Goal: Information Seeking & Learning: Learn about a topic

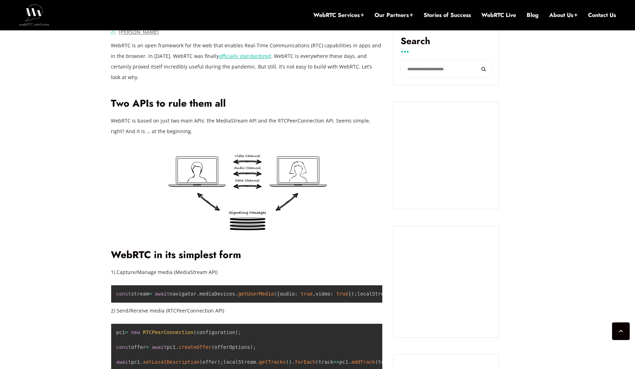
scroll to position [471, 0]
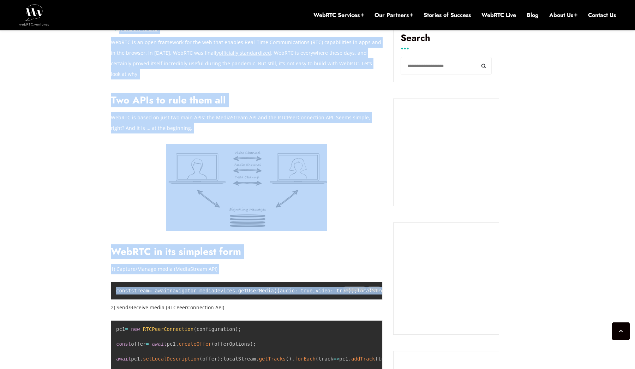
drag, startPoint x: 97, startPoint y: 223, endPoint x: 266, endPoint y: 294, distance: 183.4
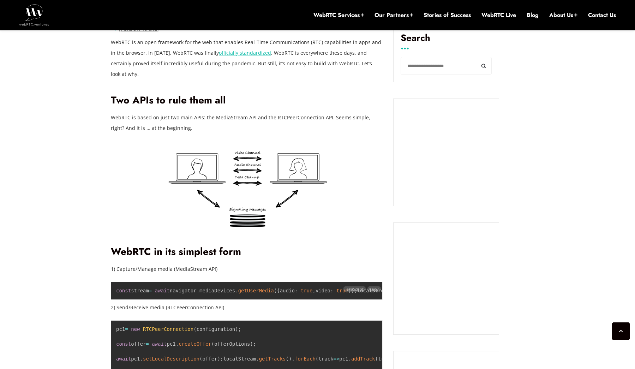
click at [266, 294] on pre "const stream = await navigator . mediaDevices . getUserMedia ( { audio : true ,…" at bounding box center [247, 291] width 272 height 18
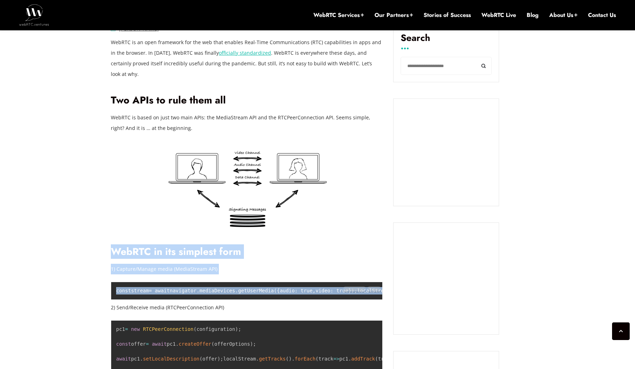
drag, startPoint x: 281, startPoint y: 294, endPoint x: 113, endPoint y: 238, distance: 177.3
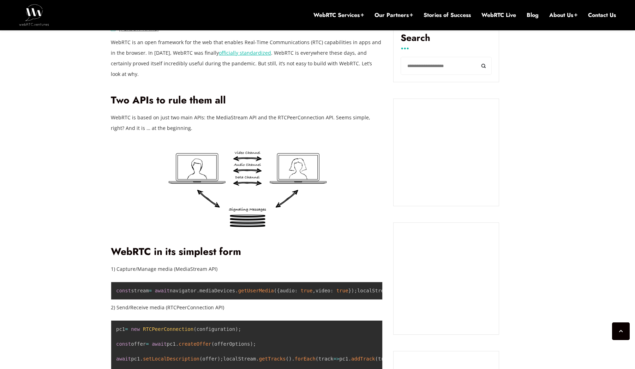
click at [113, 246] on h2 "WebRTC in its simplest form" at bounding box center [247, 252] width 272 height 12
drag, startPoint x: 107, startPoint y: 243, endPoint x: 100, endPoint y: 318, distance: 75.5
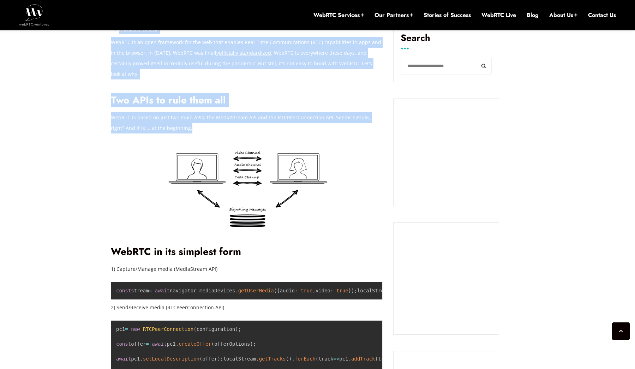
drag, startPoint x: 102, startPoint y: 38, endPoint x: 209, endPoint y: 117, distance: 133.6
click at [209, 117] on p "WebRTC is based on just two main APIs: the MediaStream API and the RTCPeerConne…" at bounding box center [247, 122] width 272 height 21
drag, startPoint x: 213, startPoint y: 124, endPoint x: 112, endPoint y: 41, distance: 130.6
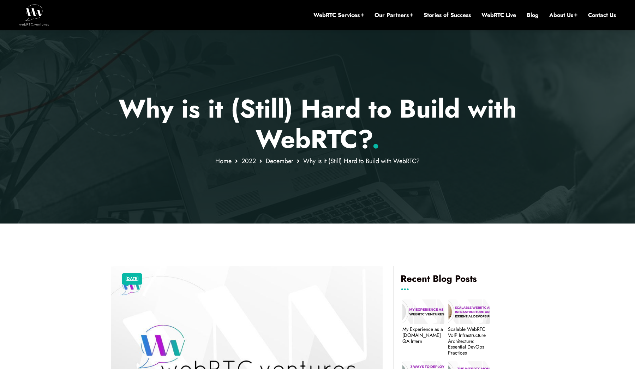
scroll to position [47, 0]
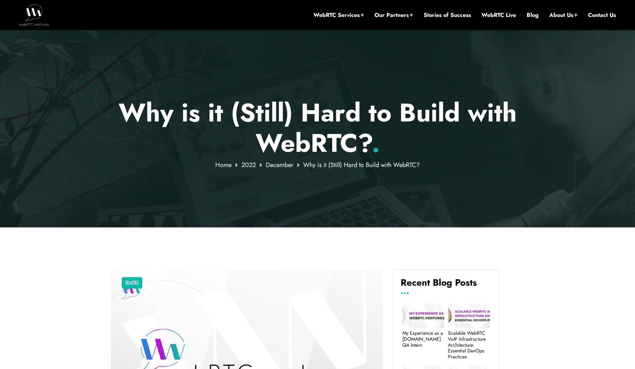
click at [108, 148] on div at bounding box center [317, 112] width 635 height 232
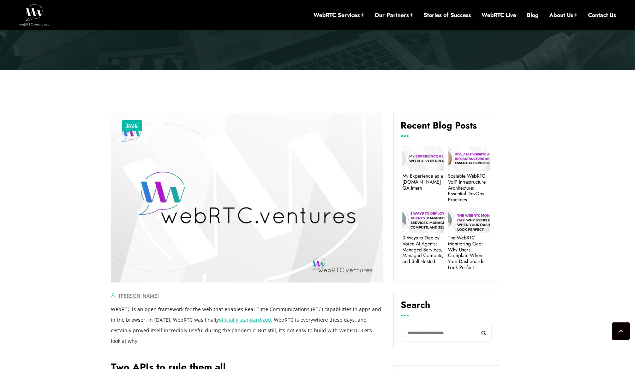
scroll to position [459, 0]
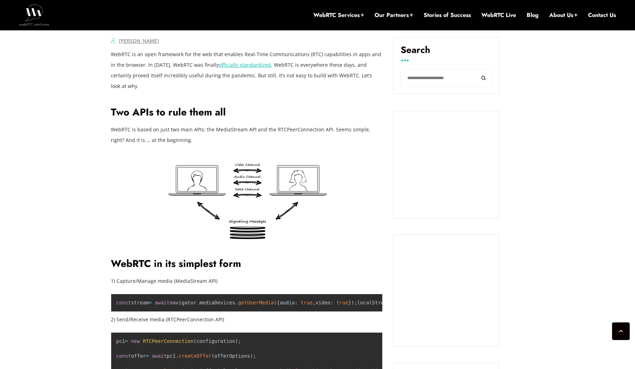
drag, startPoint x: 78, startPoint y: 95, endPoint x: 83, endPoint y: 186, distance: 90.9
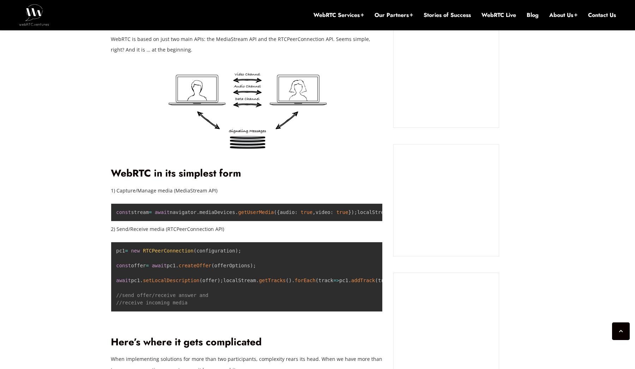
scroll to position [549, 0]
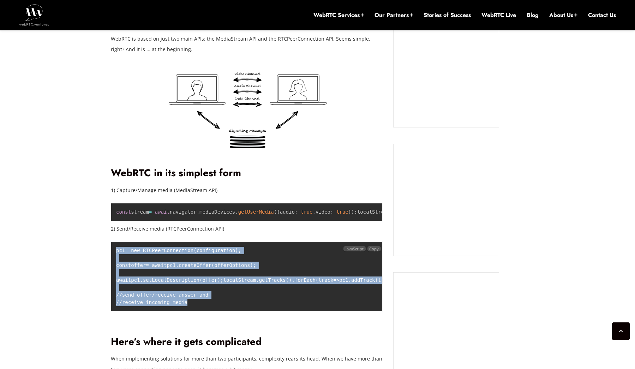
drag, startPoint x: 115, startPoint y: 252, endPoint x: 115, endPoint y: 319, distance: 67.8
click at [115, 311] on pre "pc1 = new RTCPeerConnection ( configuration ) ; const offer = await pc1 . creat…" at bounding box center [247, 276] width 272 height 70
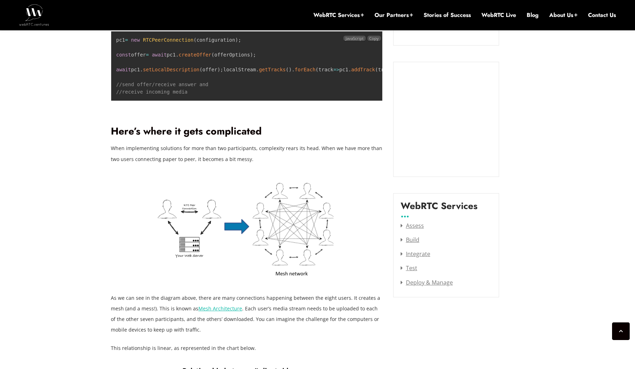
scroll to position [774, 0]
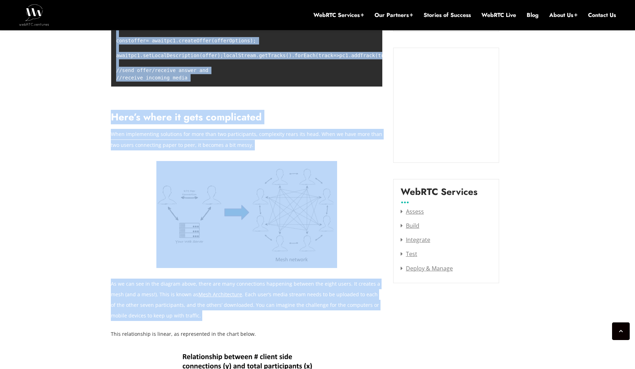
drag, startPoint x: 101, startPoint y: 135, endPoint x: 150, endPoint y: 337, distance: 208.5
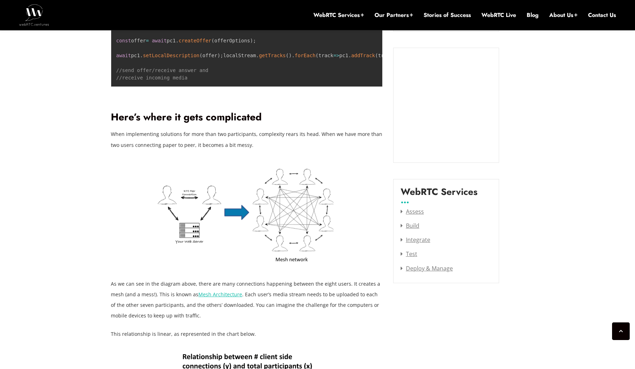
drag, startPoint x: 194, startPoint y: 329, endPoint x: 111, endPoint y: 294, distance: 89.7
click at [111, 294] on p "As we can see in the diagram above, there are many connections happening betwee…" at bounding box center [247, 300] width 272 height 42
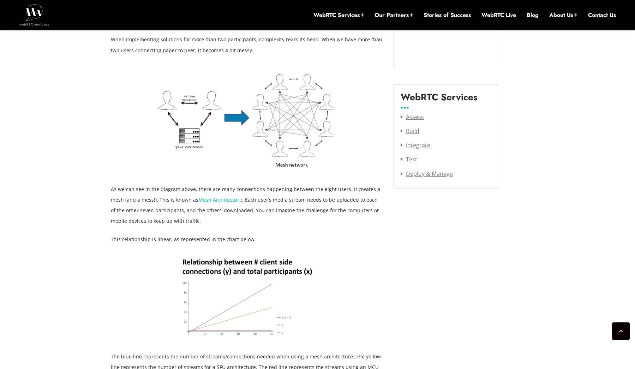
scroll to position [868, 0]
drag, startPoint x: 119, startPoint y: 238, endPoint x: 217, endPoint y: 303, distance: 117.7
click at [217, 303] on div "WebRTC is an open framework for the web that enables Real-Time Communications (…" at bounding box center [247, 307] width 272 height 1336
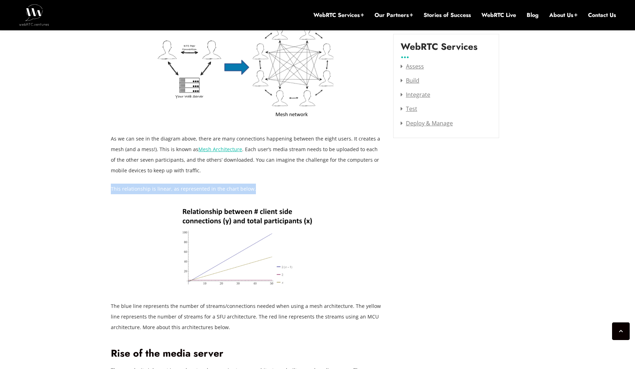
scroll to position [942, 0]
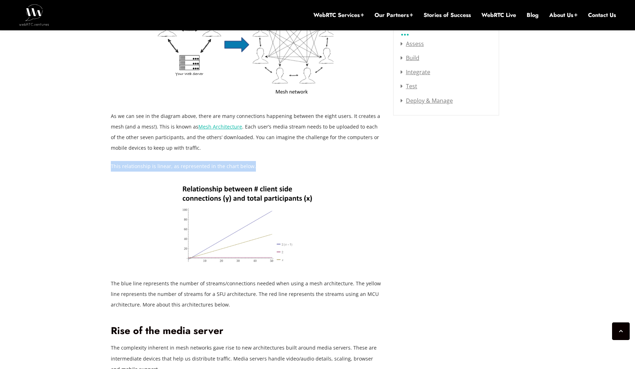
click at [173, 310] on p "The blue line represents the number of streams/connections needed when using a …" at bounding box center [247, 294] width 272 height 32
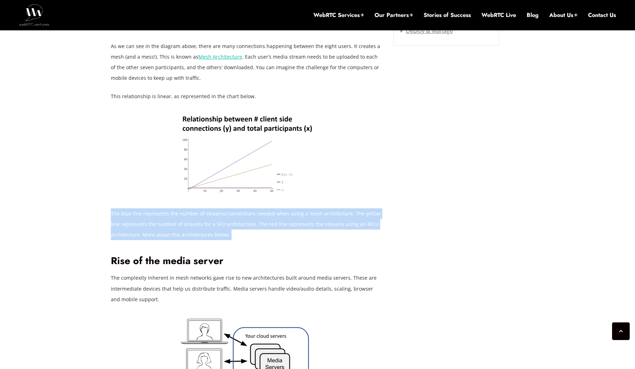
scroll to position [1013, 0]
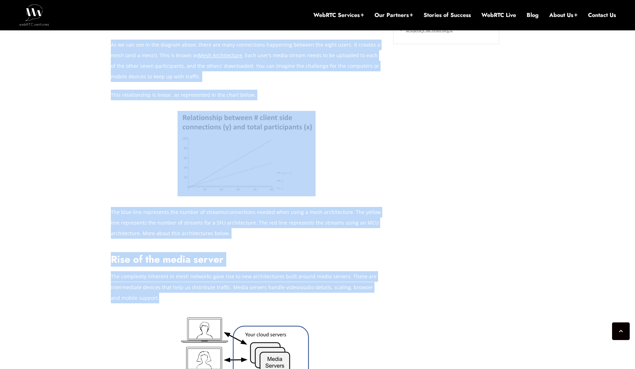
drag, startPoint x: 109, startPoint y: 282, endPoint x: 161, endPoint y: 314, distance: 60.2
click at [161, 314] on div "[DATE] [PERSON_NAME] Comments Off on Why is it (Still) Hard to Build with WebRT…" at bounding box center [317, 243] width 635 height 1964
click at [161, 314] on div "WebRTC is an open framework for the web that enables Real-Time Communications (…" at bounding box center [247, 163] width 272 height 1336
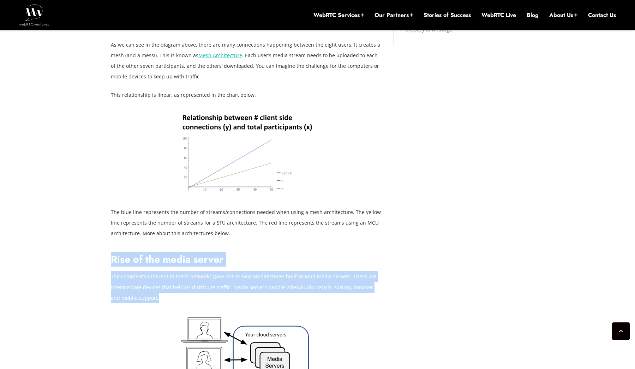
drag, startPoint x: 166, startPoint y: 311, endPoint x: 112, endPoint y: 267, distance: 69.3
click at [112, 267] on div "WebRTC is an open framework for the web that enables Real-Time Communications (…" at bounding box center [247, 163] width 272 height 1336
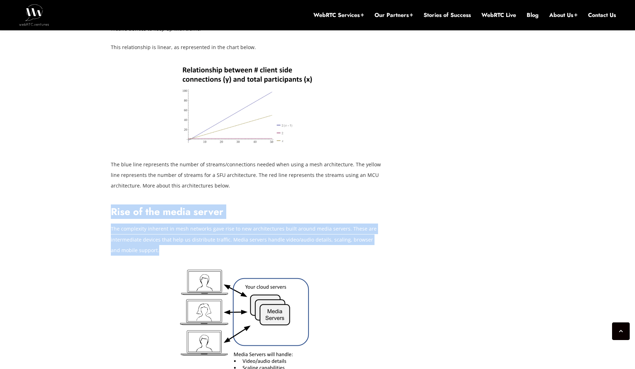
scroll to position [1064, 0]
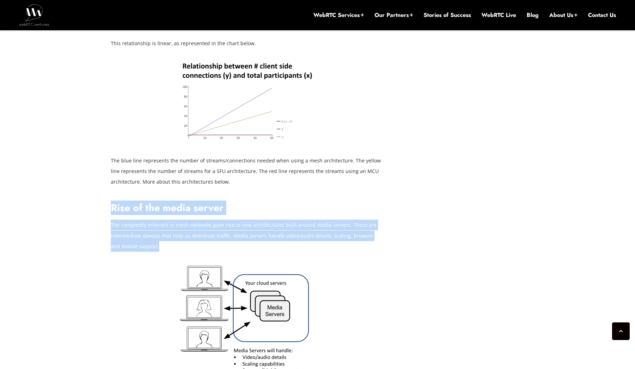
click at [184, 251] on p "The complexity inherent in mesh networks gave rise to new architectures built a…" at bounding box center [247, 236] width 272 height 32
drag, startPoint x: 186, startPoint y: 253, endPoint x: 116, endPoint y: 210, distance: 81.3
click at [116, 210] on div "WebRTC is an open framework for the web that enables Real-Time Communications (…" at bounding box center [247, 111] width 272 height 1336
drag, startPoint x: 116, startPoint y: 210, endPoint x: 186, endPoint y: 251, distance: 81.2
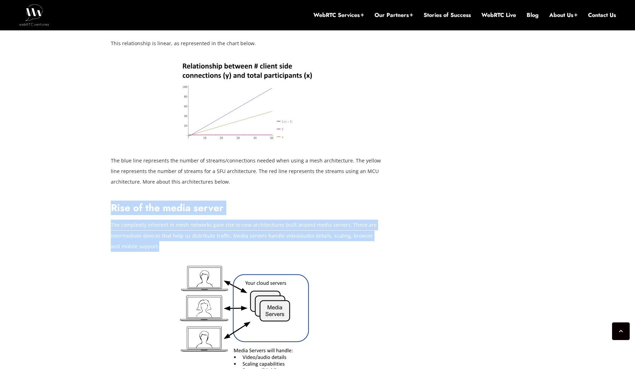
click at [186, 251] on div "WebRTC is an open framework for the web that enables Real-Time Communications (…" at bounding box center [247, 111] width 272 height 1336
click at [186, 251] on p "The complexity inherent in mesh networks gave rise to new architectures built a…" at bounding box center [247, 236] width 272 height 32
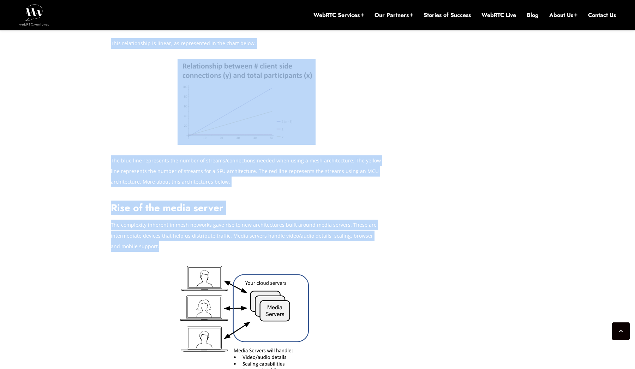
drag, startPoint x: 186, startPoint y: 251, endPoint x: 105, endPoint y: 219, distance: 87.6
click at [105, 219] on div "[DATE] [PERSON_NAME] Comments Off on Why is it (Still) Hard to Build with WebRT…" at bounding box center [317, 192] width 635 height 1964
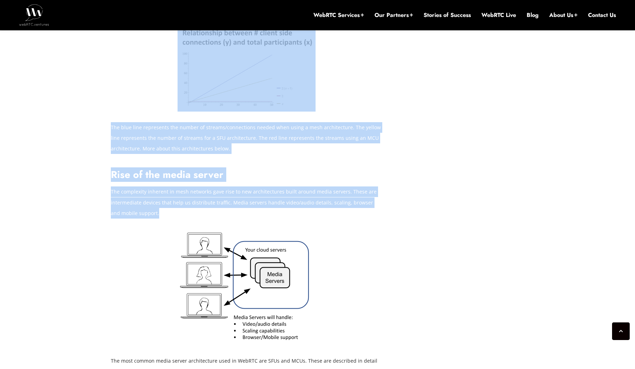
scroll to position [1098, 0]
click at [141, 204] on p "The complexity inherent in mesh networks gave rise to new architectures built a…" at bounding box center [247, 202] width 272 height 32
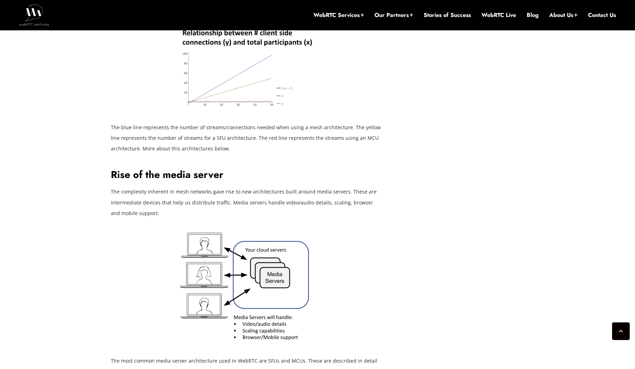
click at [136, 203] on p "The complexity inherent in mesh networks gave rise to new architectures built a…" at bounding box center [247, 202] width 272 height 32
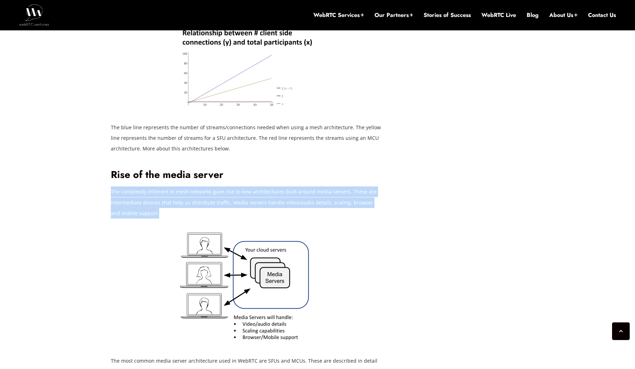
click at [136, 203] on p "The complexity inherent in mesh networks gave rise to new architectures built a…" at bounding box center [247, 202] width 272 height 32
click at [201, 218] on p "The complexity inherent in mesh networks gave rise to new architectures built a…" at bounding box center [247, 202] width 272 height 32
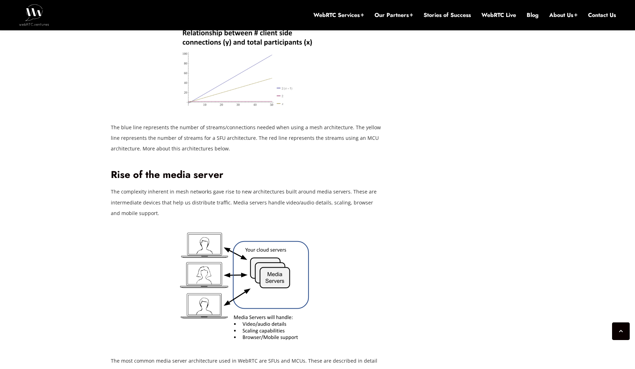
click at [340, 180] on h2 "Rise of the media server" at bounding box center [247, 175] width 272 height 12
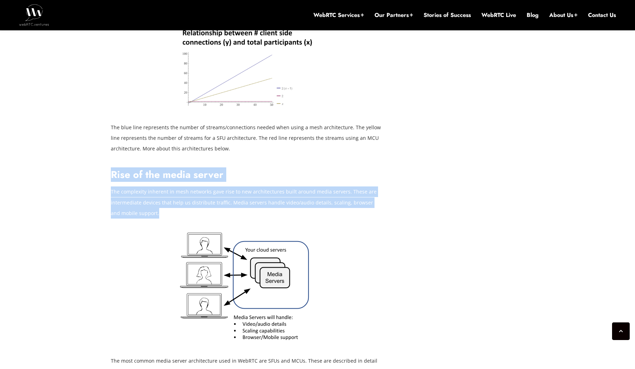
drag, startPoint x: 317, startPoint y: 168, endPoint x: 312, endPoint y: 217, distance: 49.7
click at [312, 217] on div "WebRTC is an open framework for the web that enables Real-Time Communications (…" at bounding box center [247, 78] width 272 height 1336
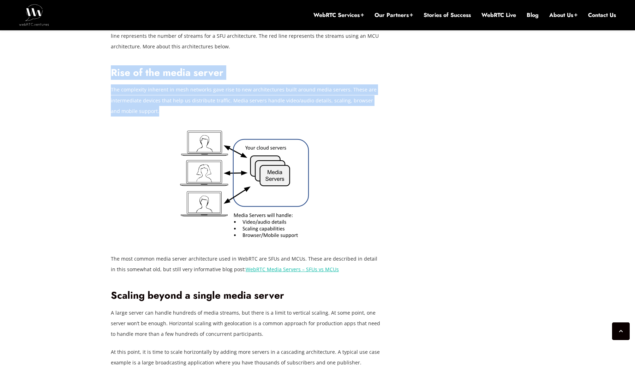
scroll to position [1204, 0]
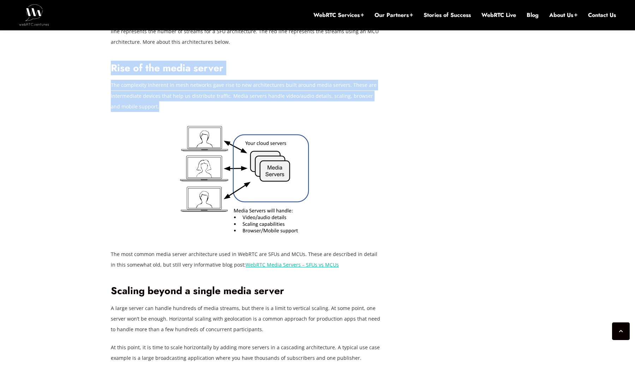
click at [239, 264] on p "The most common media server architecture used in WebRTC are SFUs and MCUs. The…" at bounding box center [247, 259] width 272 height 21
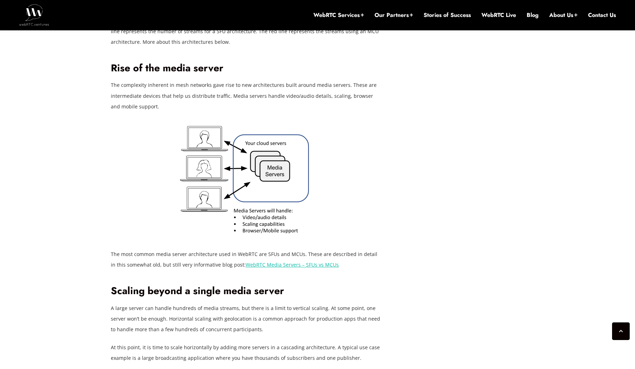
click at [239, 264] on p "The most common media server architecture used in WebRTC are SFUs and MCUs. The…" at bounding box center [247, 259] width 272 height 21
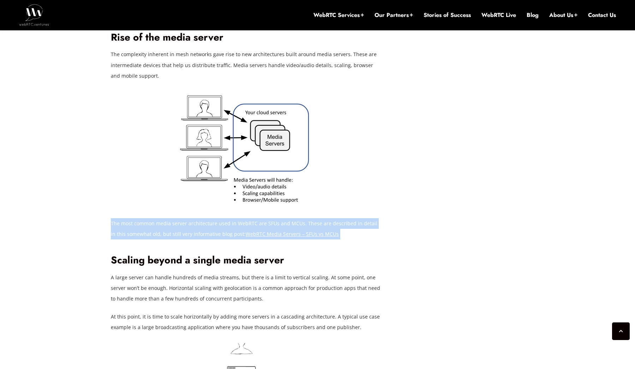
scroll to position [1238, 0]
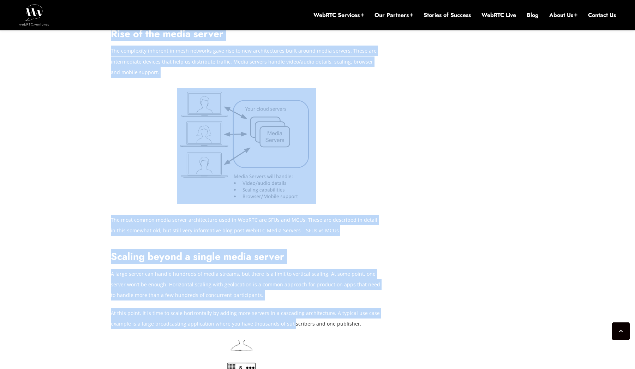
drag, startPoint x: 84, startPoint y: 267, endPoint x: 309, endPoint y: 332, distance: 234.2
click at [309, 332] on div "[DATE] [PERSON_NAME] Comments Off on Why is it (Still) Hard to Build with WebRT…" at bounding box center [317, 46] width 635 height 2020
click at [320, 329] on p "At this point, it is time to scale horizontally by adding more servers in a cas…" at bounding box center [247, 318] width 272 height 21
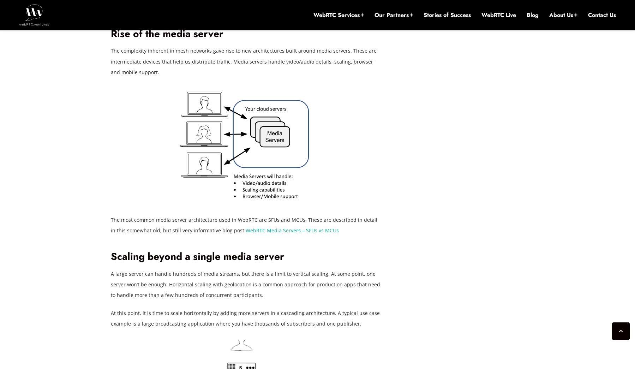
click at [320, 329] on p "At this point, it is time to scale horizontally by adding more servers in a cas…" at bounding box center [247, 318] width 272 height 21
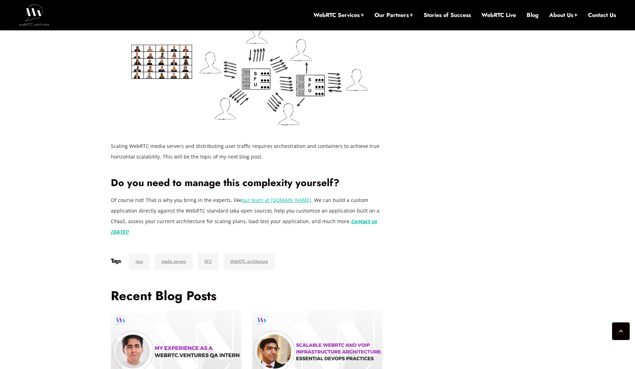
scroll to position [1724, 0]
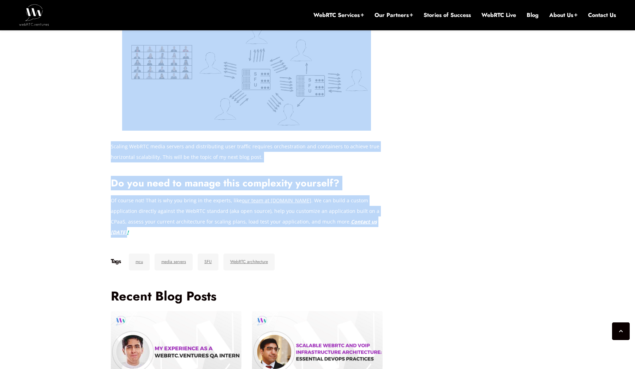
drag, startPoint x: 90, startPoint y: 161, endPoint x: 165, endPoint y: 245, distance: 112.5
click at [165, 238] on p "Of course not! That is why you bring in the experts, like our team at [DOMAIN_N…" at bounding box center [247, 216] width 272 height 42
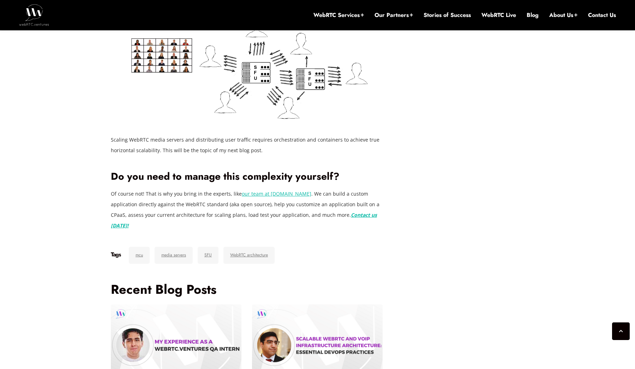
scroll to position [1740, 0]
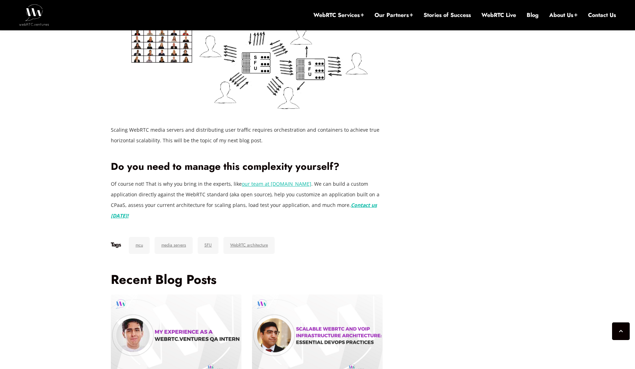
drag, startPoint x: 77, startPoint y: 120, endPoint x: 79, endPoint y: 188, distance: 67.5
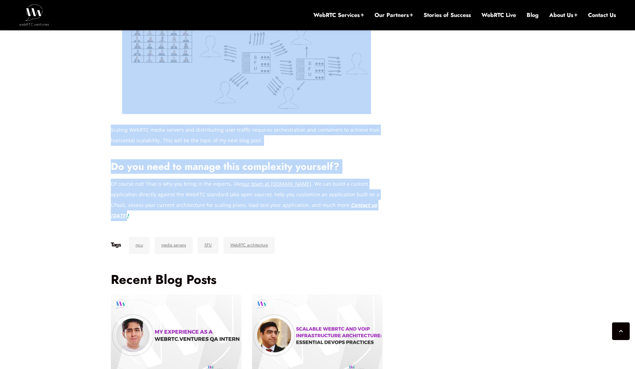
drag, startPoint x: 183, startPoint y: 224, endPoint x: 110, endPoint y: 135, distance: 115.0
